Goal: Transaction & Acquisition: Download file/media

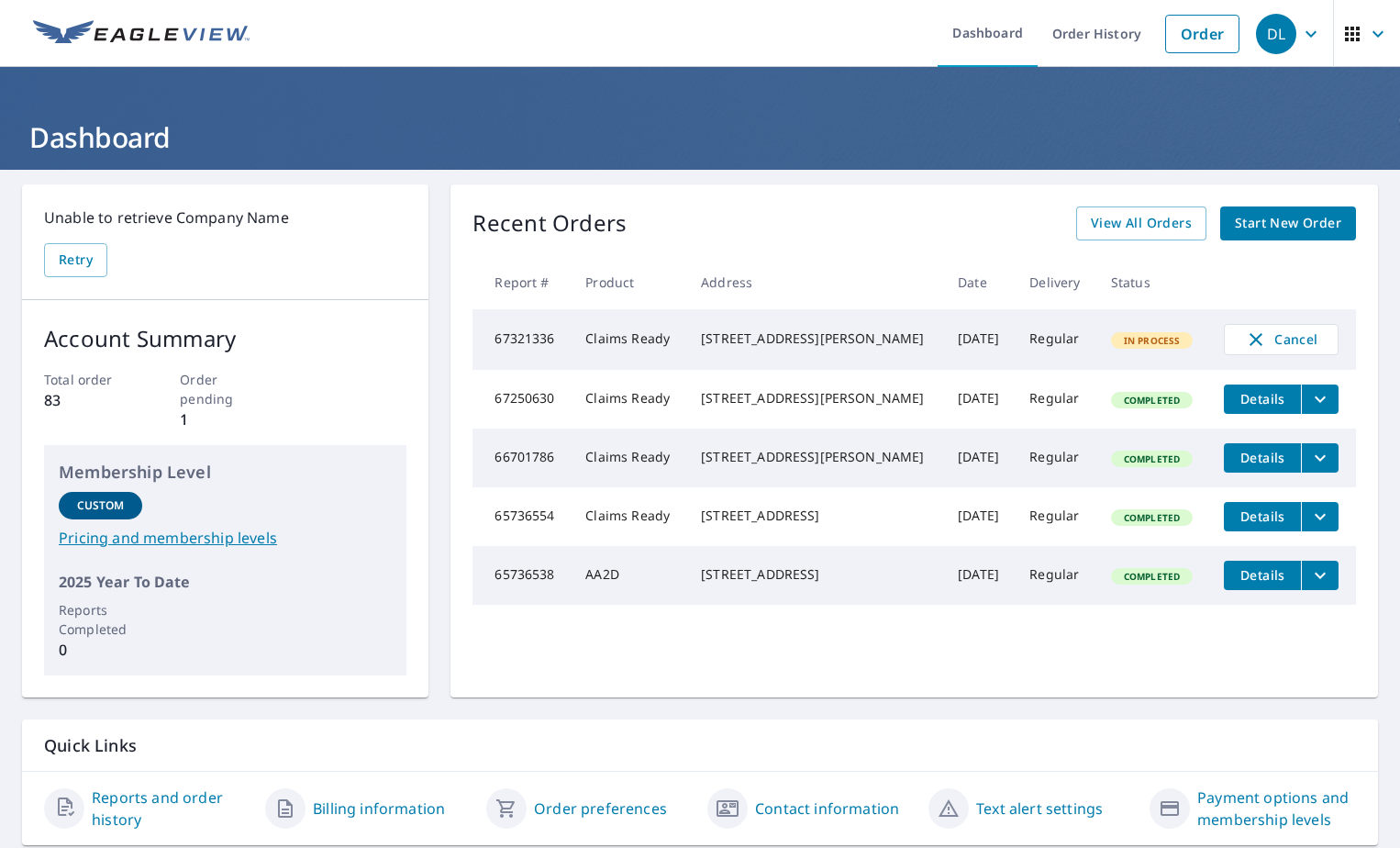
click at [1238, 398] on span "Details" at bounding box center [1262, 398] width 55 height 18
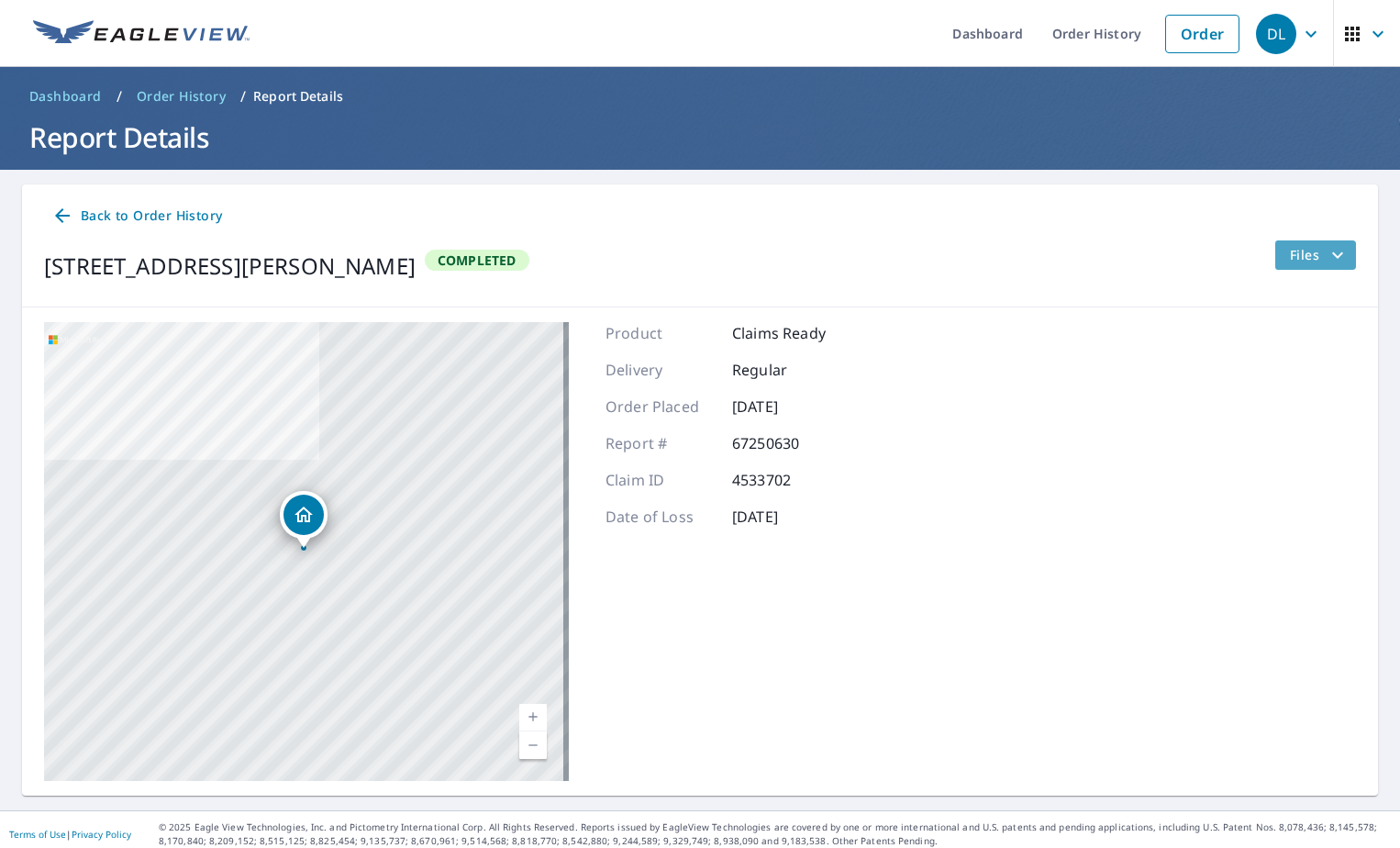
click at [1332, 255] on icon "filesDropdownBtn-67250630" at bounding box center [1338, 254] width 11 height 7
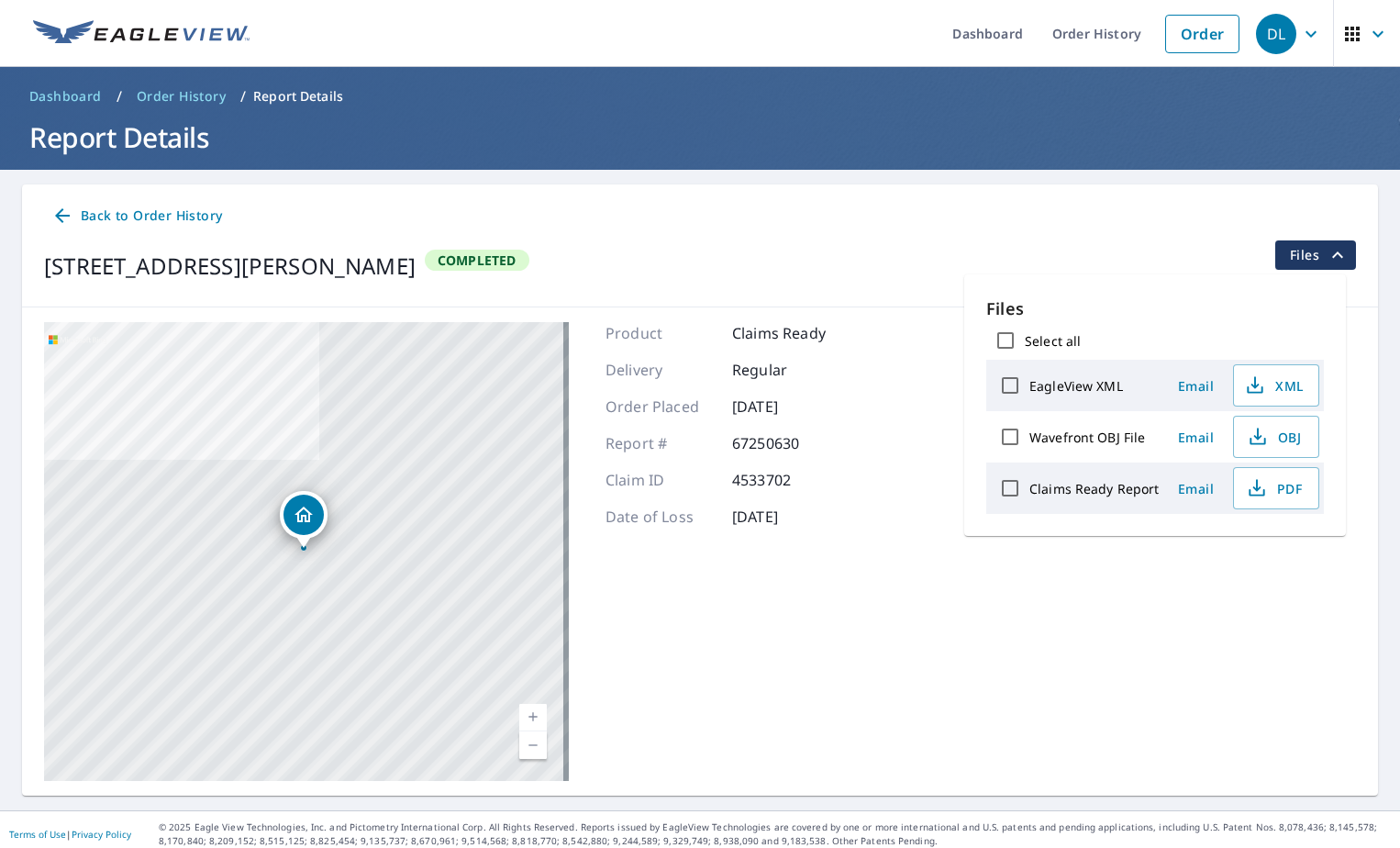
click at [1009, 384] on input "EagleView XML" at bounding box center [1009, 385] width 38 height 39
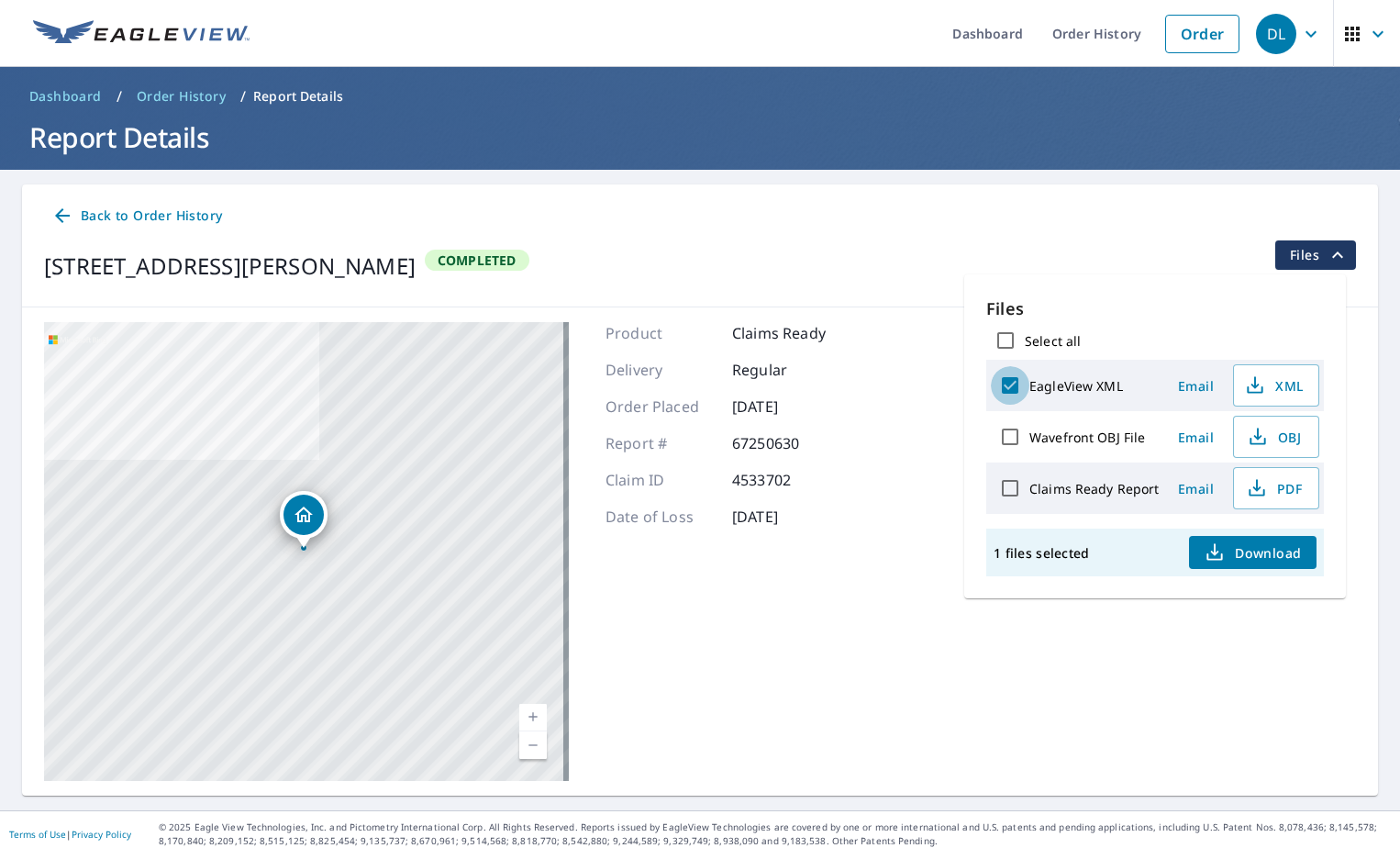
click at [1010, 381] on input "EagleView XML" at bounding box center [1009, 385] width 38 height 39
checkbox input "false"
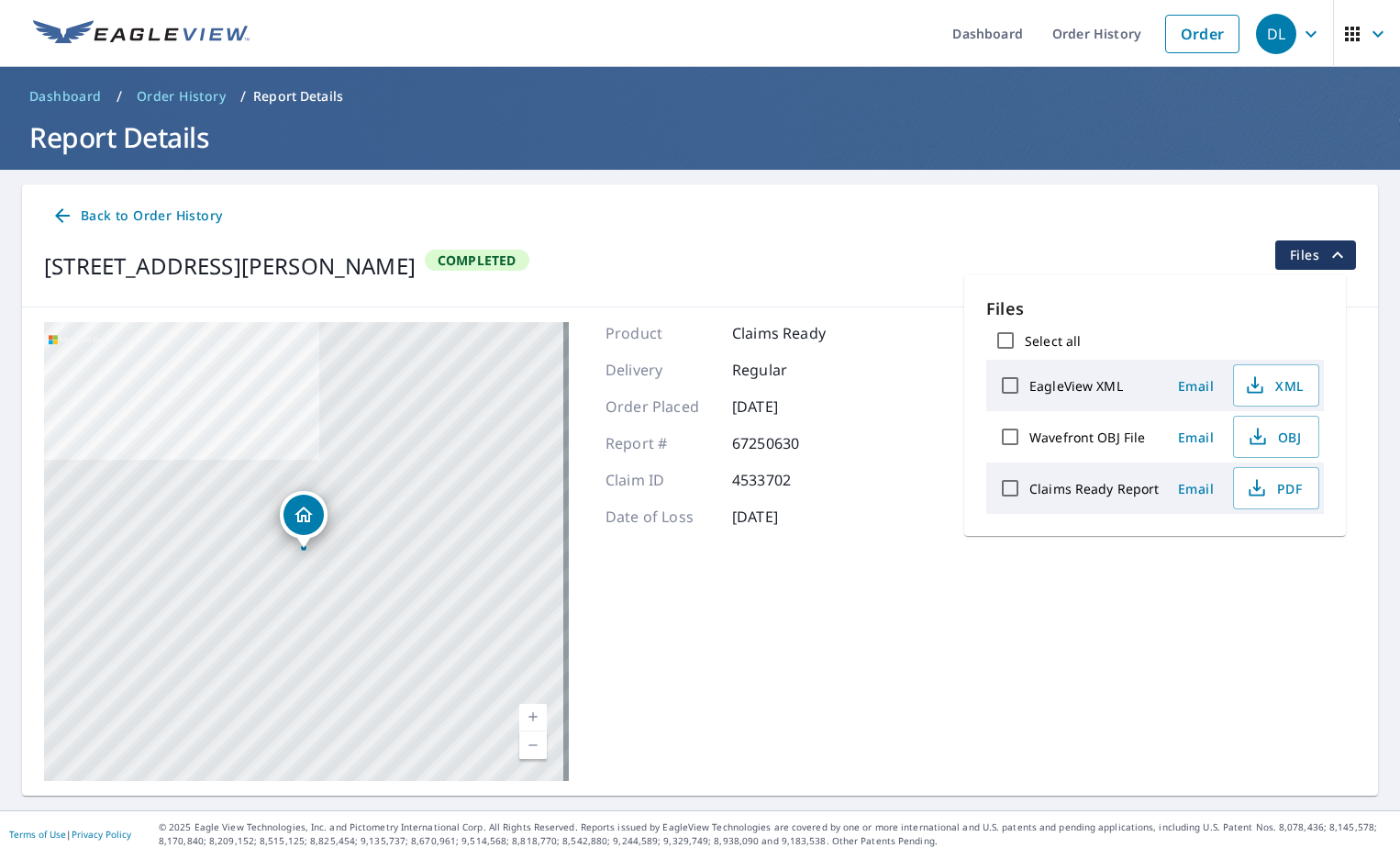
click at [1009, 483] on input "Claims Ready Report" at bounding box center [1009, 487] width 38 height 39
checkbox input "true"
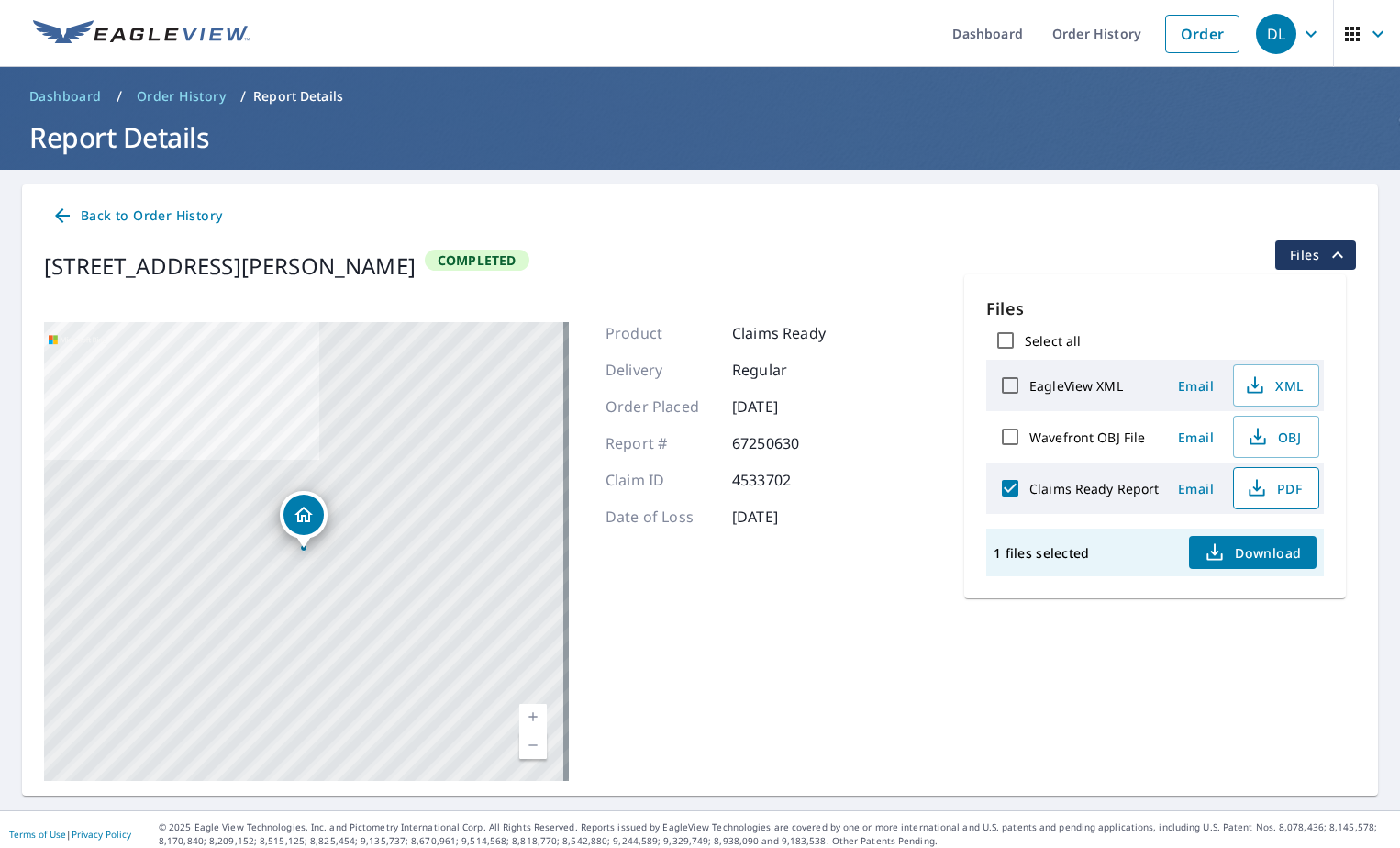
click at [1267, 482] on span "PDF" at bounding box center [1274, 487] width 59 height 22
